Goal: Information Seeking & Learning: Find specific fact

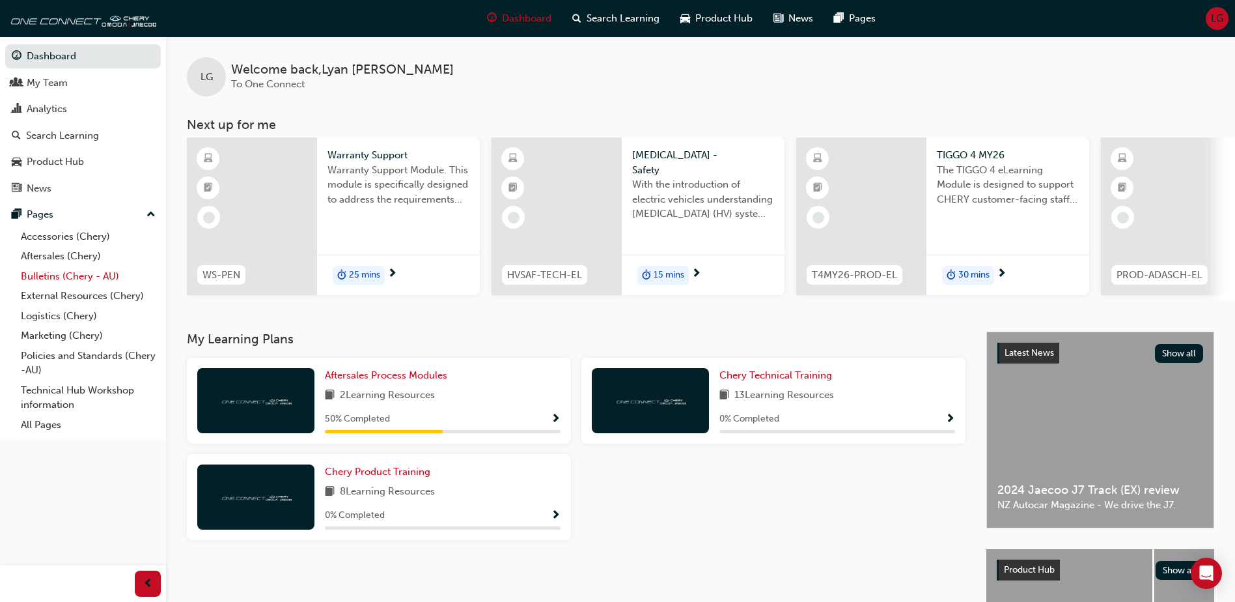
click at [78, 274] on link "Bulletins (Chery - AU)" at bounding box center [88, 276] width 145 height 20
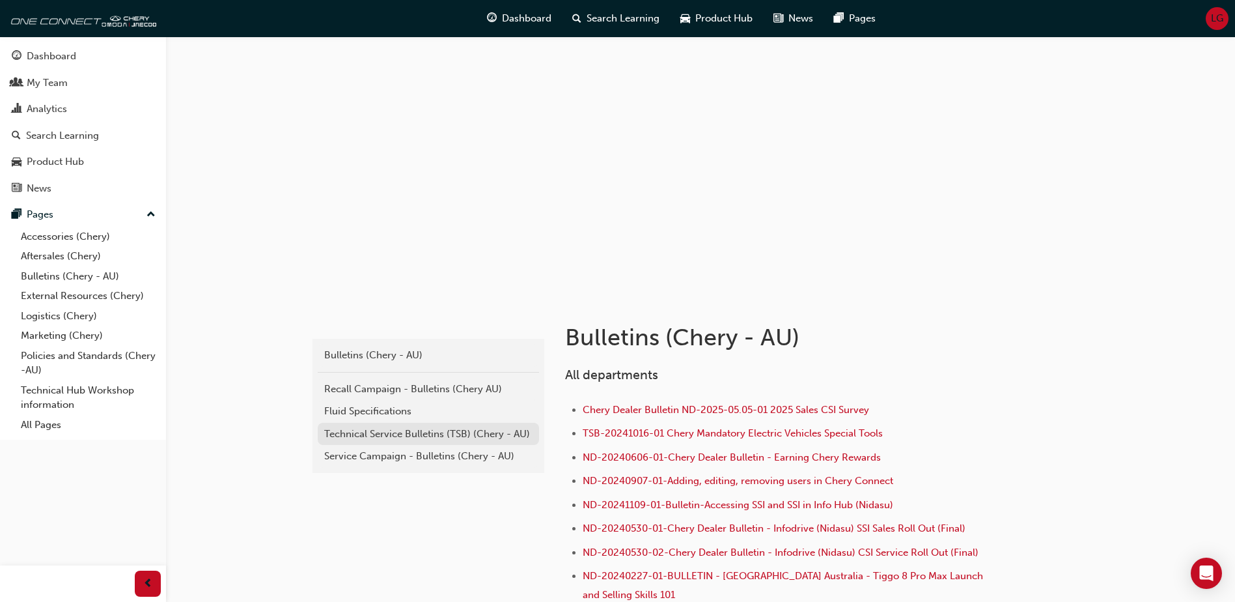
click at [355, 434] on div "Technical Service Bulletins (TSB) (Chery - AU)" at bounding box center [428, 433] width 208 height 15
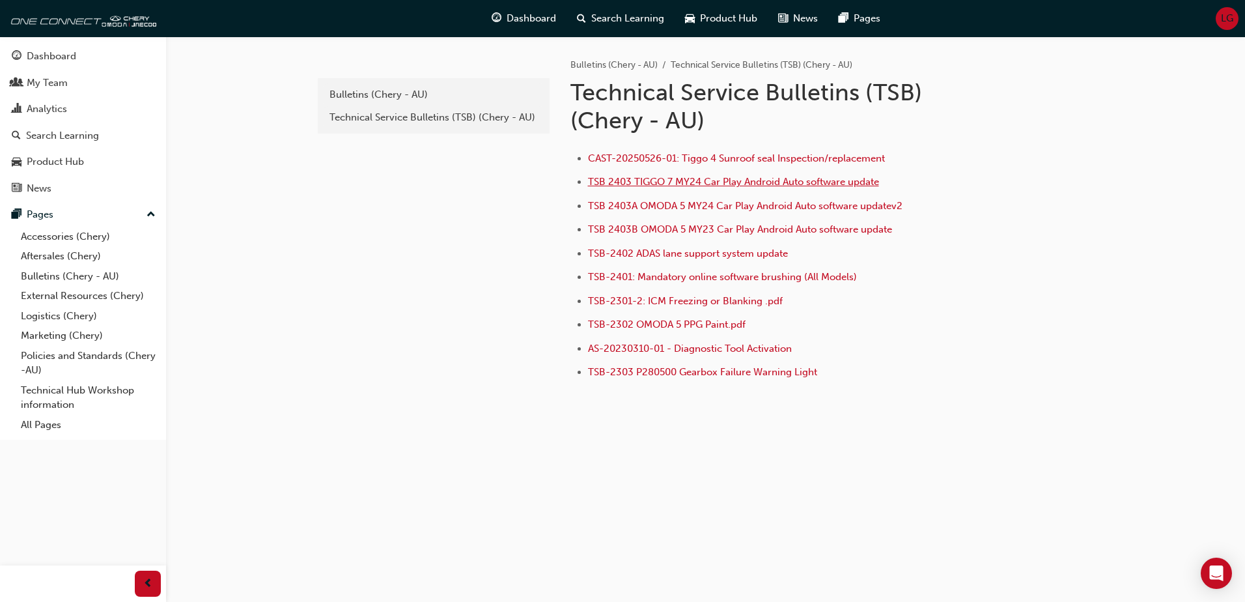
click at [665, 180] on span "TSB 2403 TIGGO 7 MY24 Car Play Android Auto software update" at bounding box center [733, 182] width 291 height 12
